Goal: Task Accomplishment & Management: Complete application form

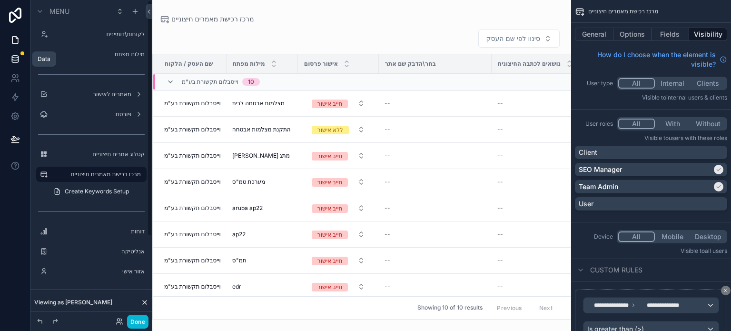
click at [17, 59] on icon at bounding box center [15, 59] width 10 height 10
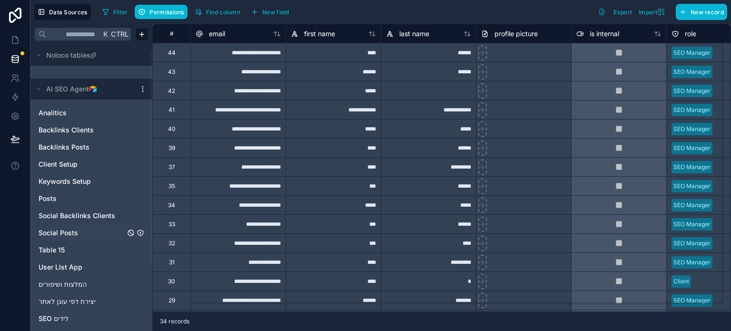
scroll to position [95, 0]
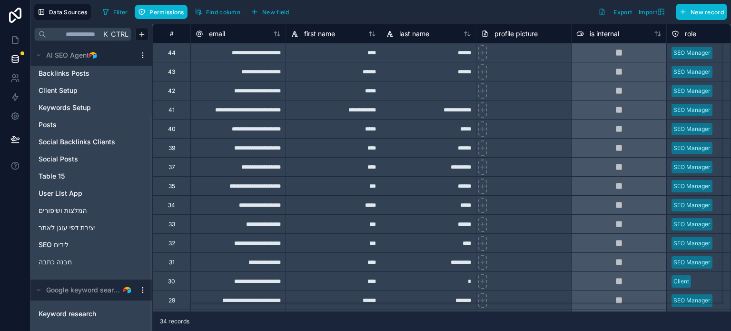
click at [143, 291] on html "**********" at bounding box center [365, 165] width 731 height 331
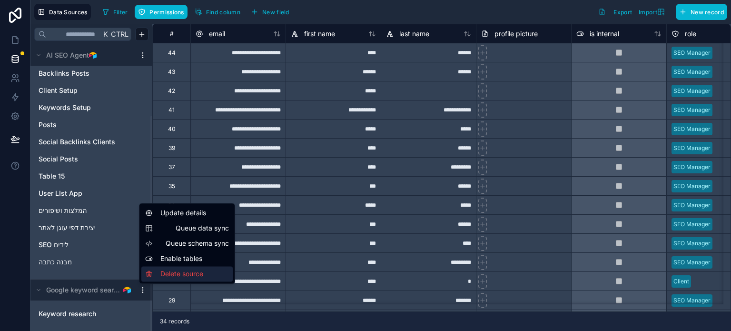
click at [162, 273] on div "Delete source" at bounding box center [186, 273] width 91 height 15
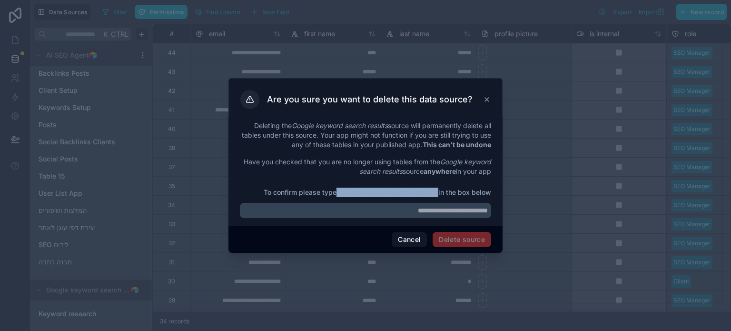
drag, startPoint x: 436, startPoint y: 194, endPoint x: 340, endPoint y: 193, distance: 96.1
click at [339, 194] on strong "Google keyword search results" at bounding box center [387, 192] width 102 height 8
copy strong "Google keyword search results"
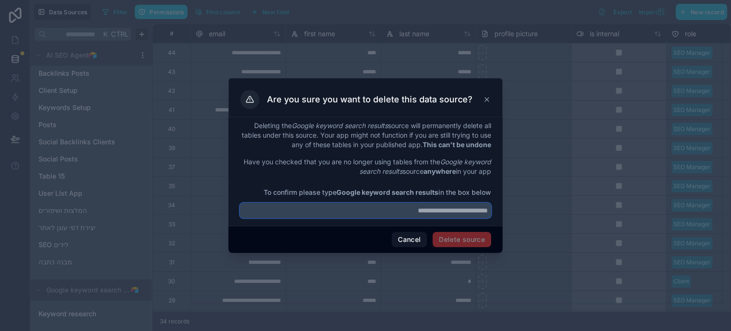
click at [340, 213] on input "text" at bounding box center [365, 210] width 251 height 15
paste input "**********"
type input "**********"
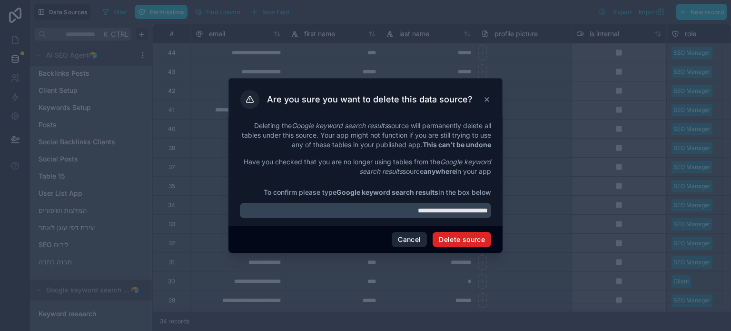
click at [451, 243] on button "Delete source" at bounding box center [461, 239] width 59 height 15
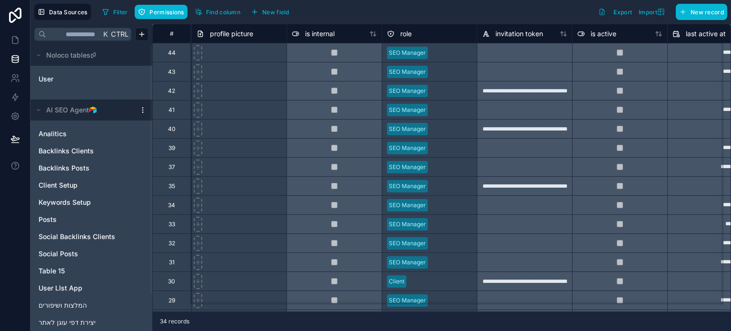
scroll to position [0, 280]
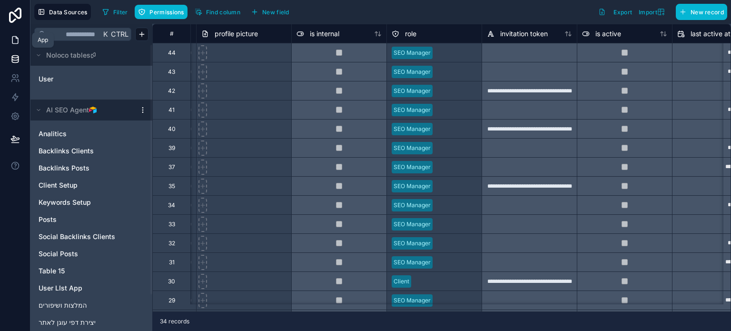
click at [17, 39] on icon at bounding box center [15, 40] width 10 height 10
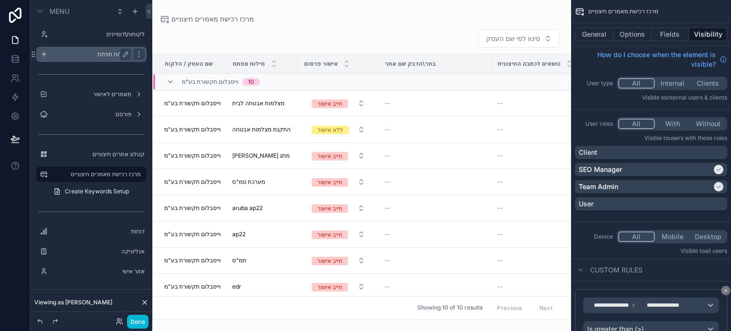
click at [110, 53] on label "מילות מפתח" at bounding box center [89, 54] width 76 height 8
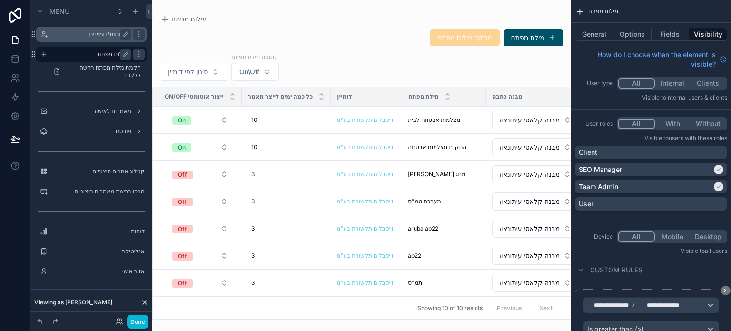
click at [108, 38] on label "לקוחות\דומיינים" at bounding box center [89, 34] width 76 height 8
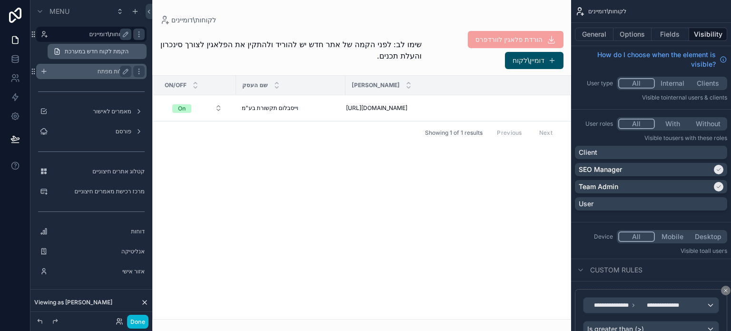
click at [92, 55] on span "הקמת לקוח חדש במערכת" at bounding box center [97, 52] width 64 height 8
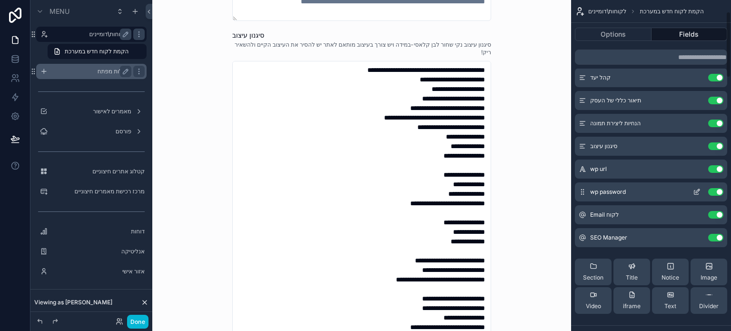
scroll to position [48, 0]
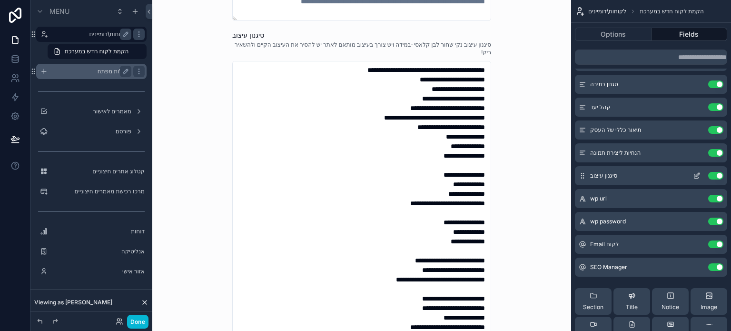
click at [712, 176] on button "Use setting" at bounding box center [715, 176] width 15 height 8
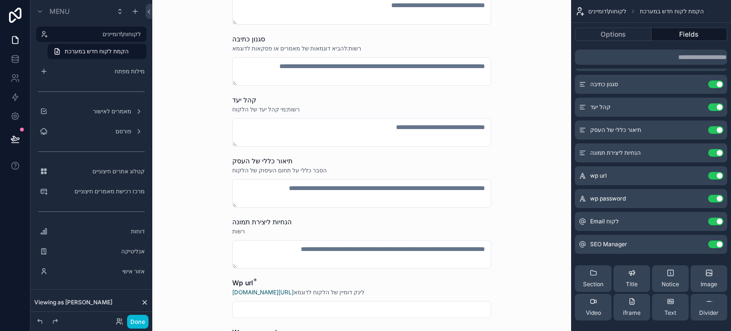
scroll to position [114, 0]
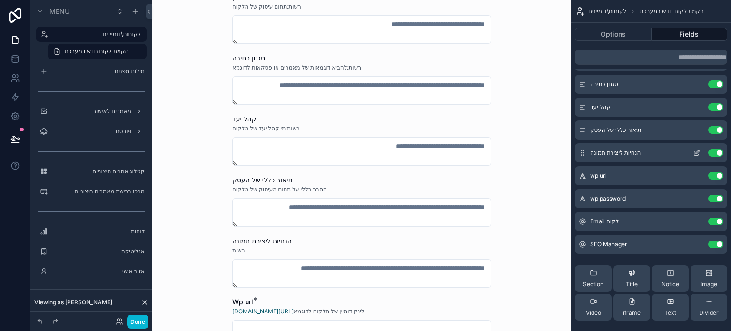
click at [712, 153] on button "Use setting" at bounding box center [715, 153] width 15 height 8
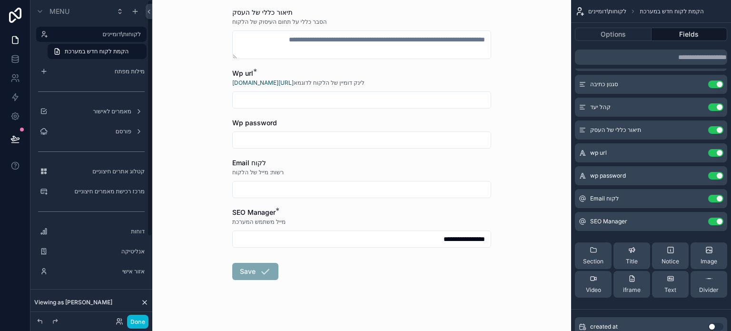
scroll to position [291, 0]
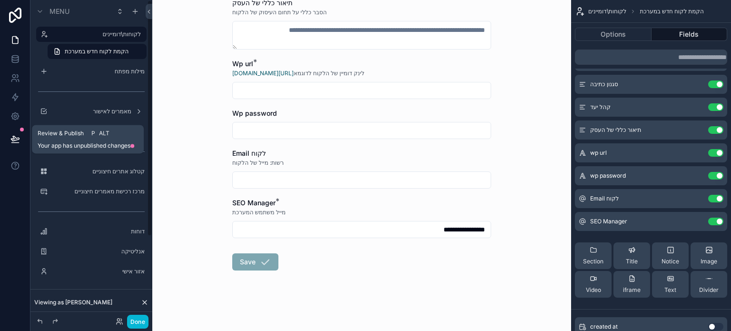
click at [15, 136] on icon at bounding box center [15, 139] width 10 height 10
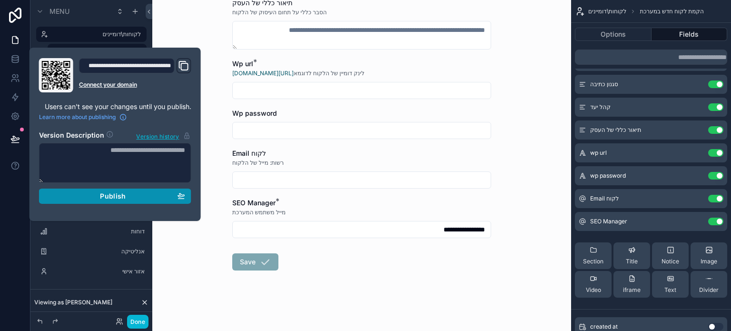
click at [122, 197] on span "Publish" at bounding box center [113, 196] width 26 height 9
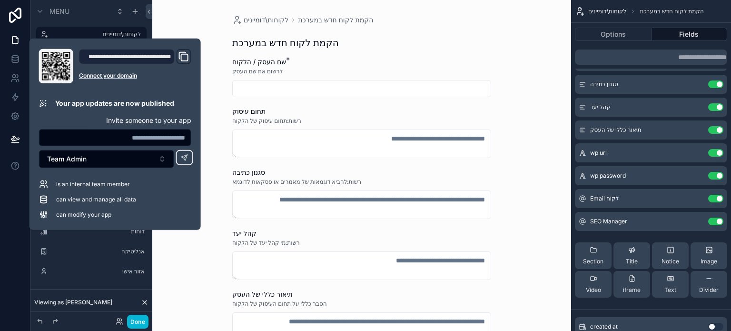
click at [173, 291] on div "**********" at bounding box center [361, 165] width 419 height 331
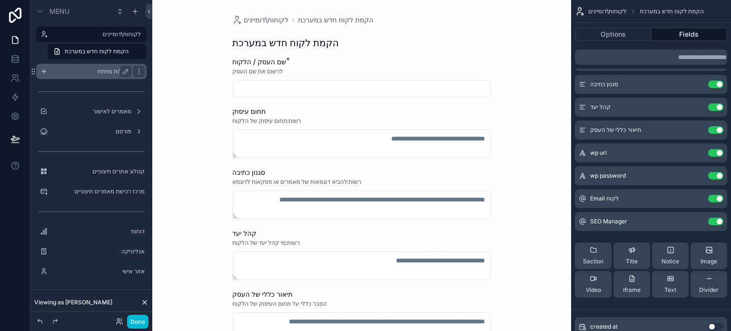
click at [105, 74] on label "מילות מפתח" at bounding box center [89, 72] width 76 height 8
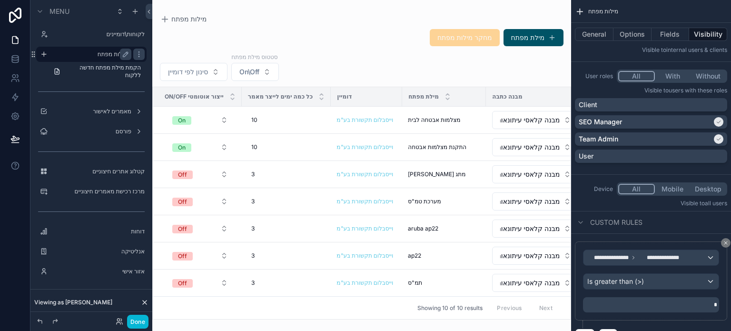
click at [343, 63] on div "scrollable content" at bounding box center [361, 165] width 419 height 331
